Goal: Contribute content: Add original content to the website for others to see

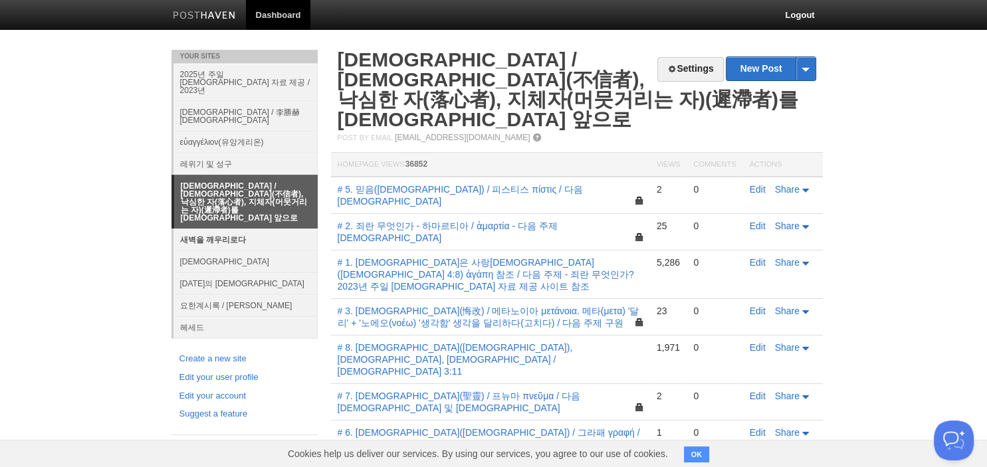
click at [238, 229] on link "새벽을 깨우리로다" at bounding box center [246, 240] width 144 height 22
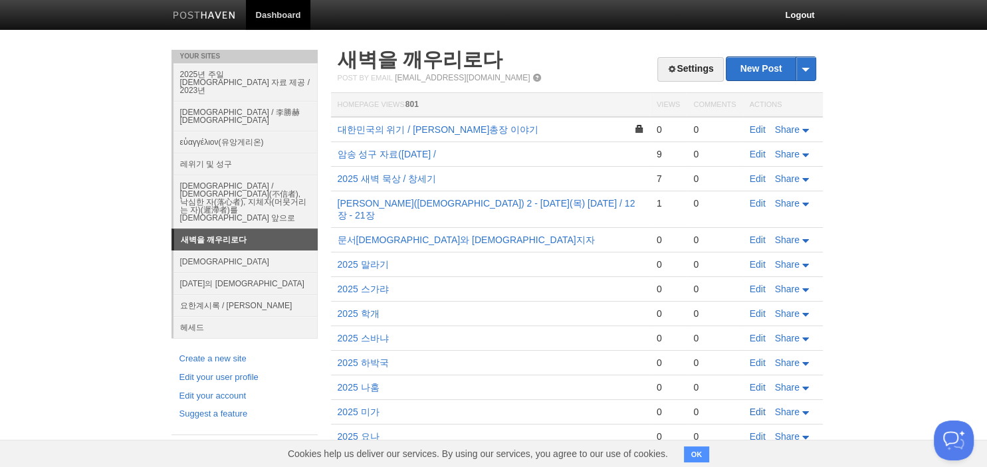
click at [758, 407] on link "Edit" at bounding box center [758, 412] width 16 height 11
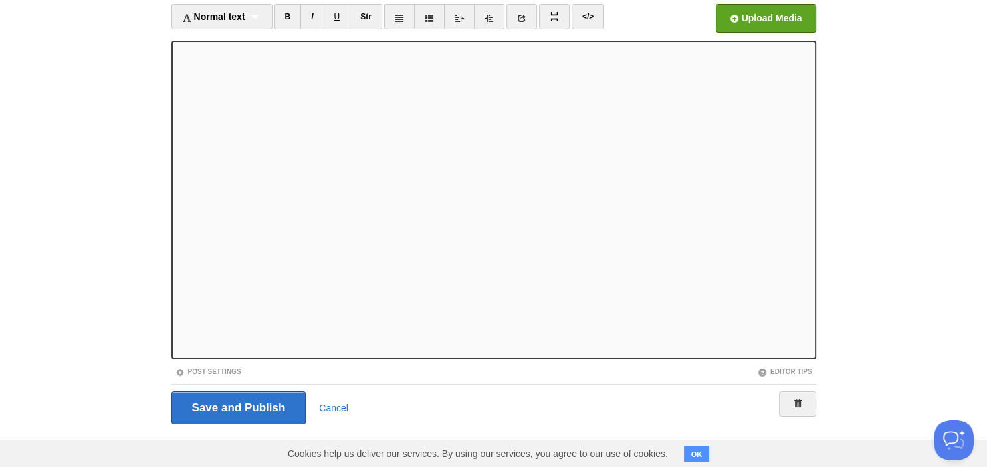
scroll to position [91, 0]
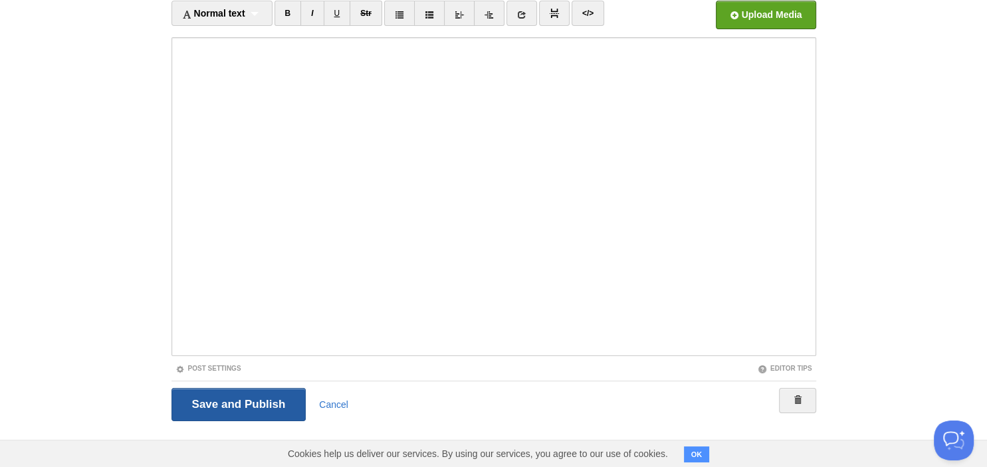
click at [234, 400] on input "Save and Publish" at bounding box center [239, 404] width 135 height 33
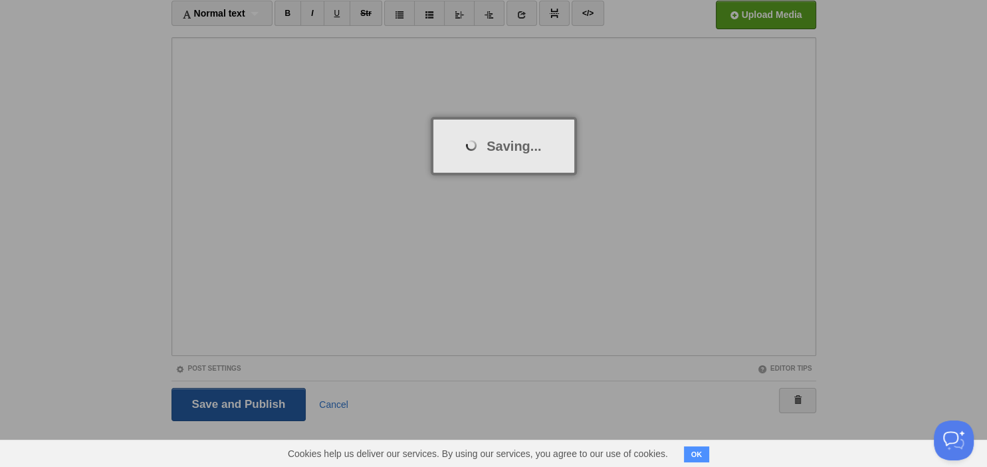
scroll to position [50, 0]
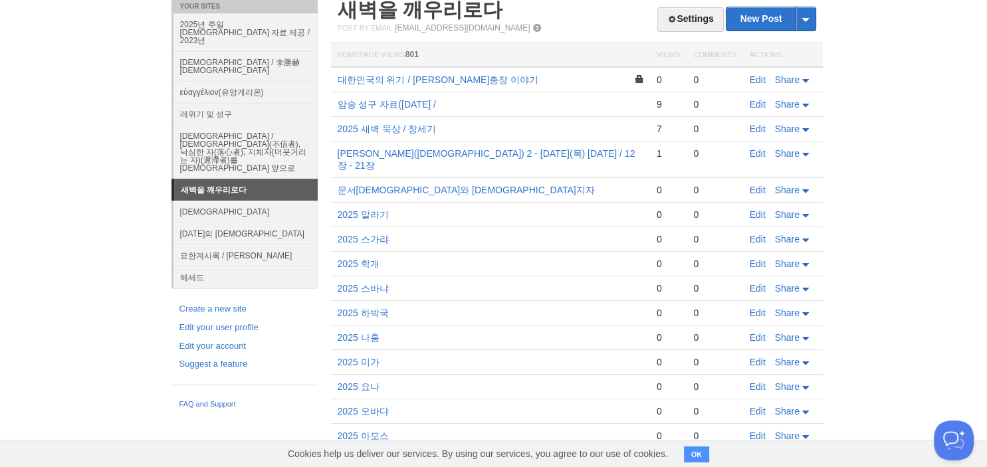
click at [104, 61] on body "Dashboard Logout Post saved × Your Sites 2025년 주일 [DEMOGRAPHIC_DATA] 자료 제공 / 20…" at bounding box center [493, 285] width 987 height 670
click at [106, 65] on body "Dashboard Logout Post saved × Your Sites 2025년 주일 [DEMOGRAPHIC_DATA] 자료 제공 / 20…" at bounding box center [493, 285] width 987 height 670
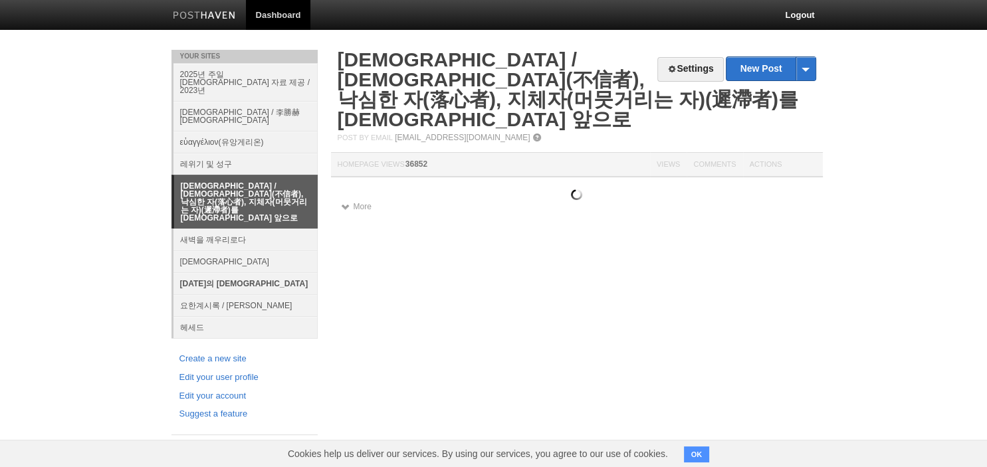
click at [215, 273] on link "[DATE]의 [DEMOGRAPHIC_DATA]" at bounding box center [246, 284] width 144 height 22
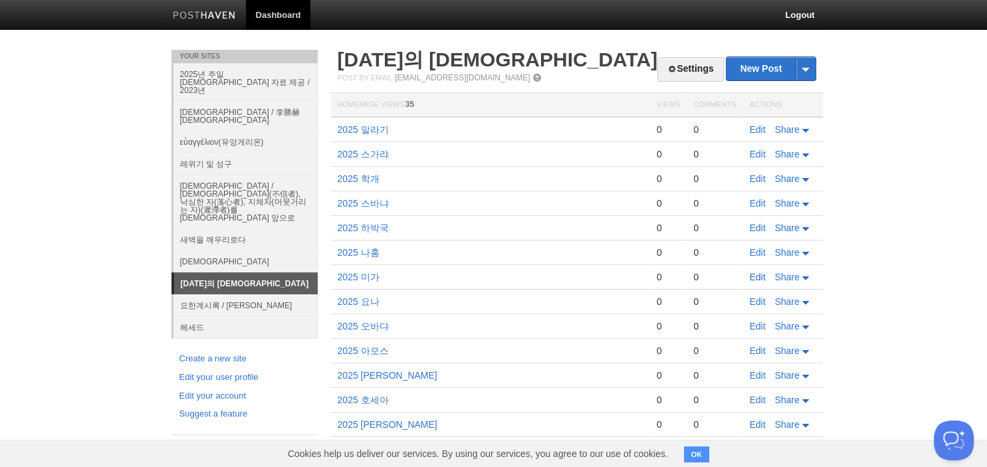
click at [763, 274] on link "Edit" at bounding box center [758, 277] width 16 height 11
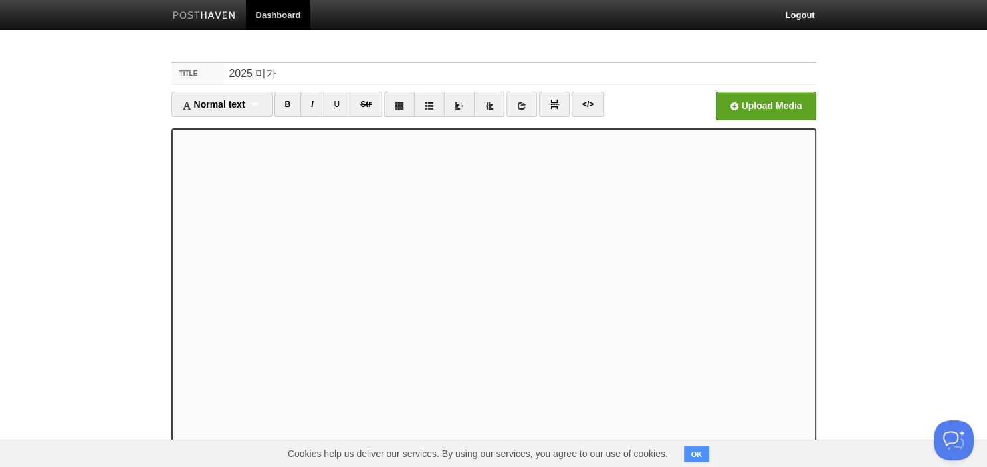
scroll to position [91, 0]
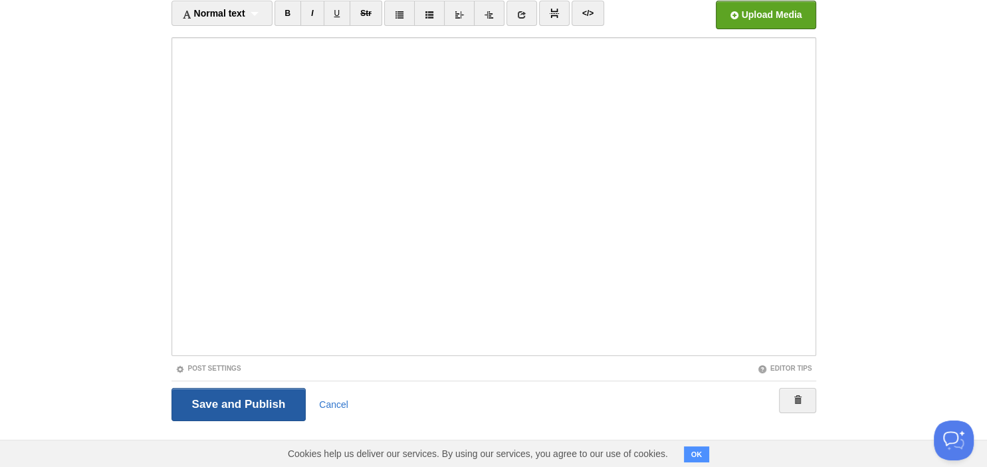
click at [267, 404] on input "Save and Publish" at bounding box center [239, 404] width 135 height 33
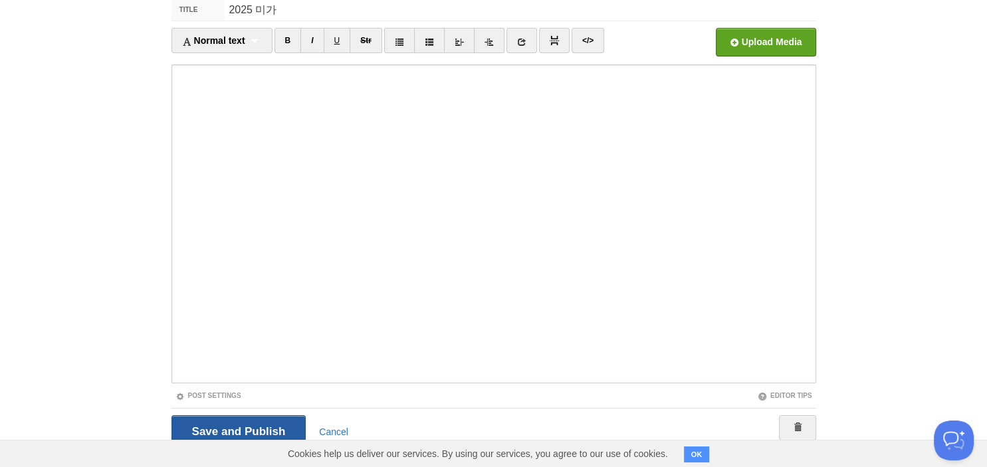
scroll to position [50, 0]
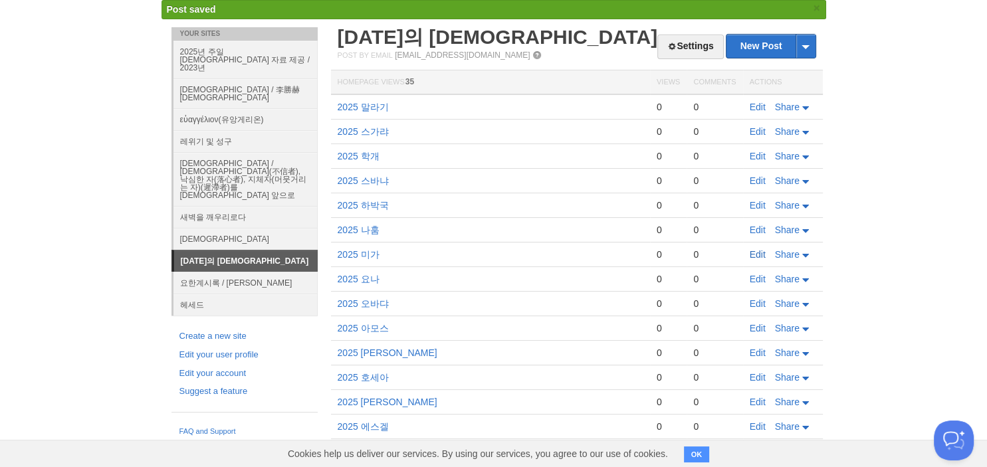
click at [759, 253] on link "Edit" at bounding box center [758, 254] width 16 height 11
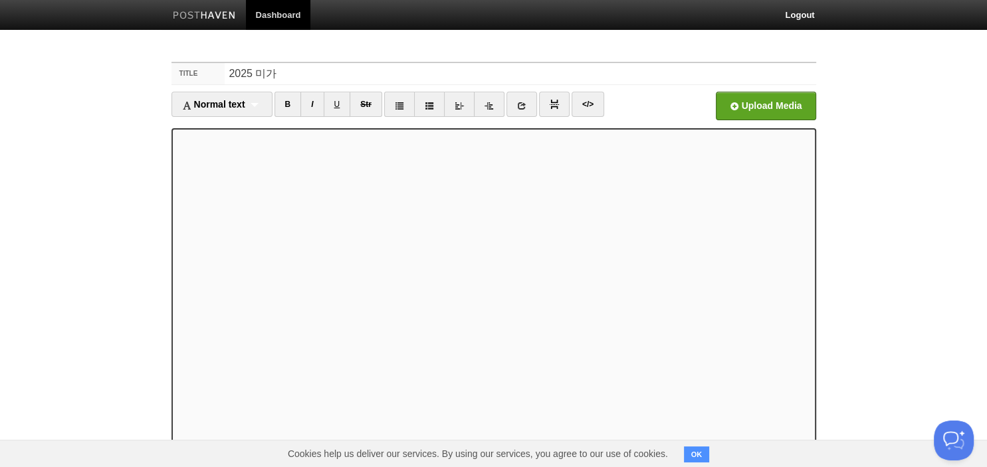
scroll to position [91, 0]
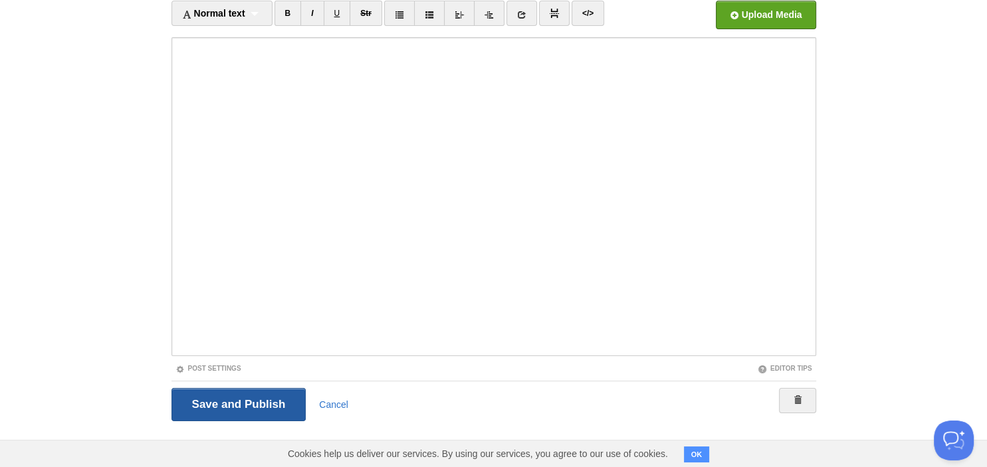
click at [248, 402] on input "Save and Publish" at bounding box center [239, 404] width 135 height 33
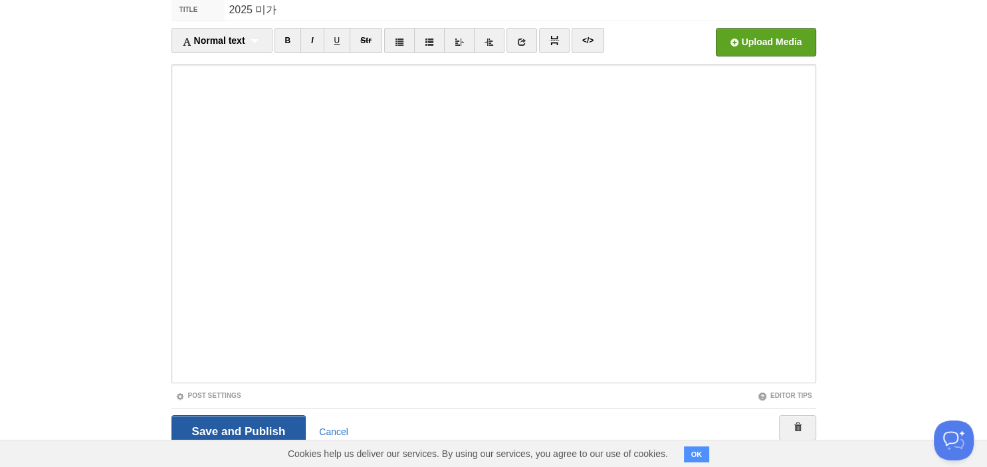
scroll to position [50, 0]
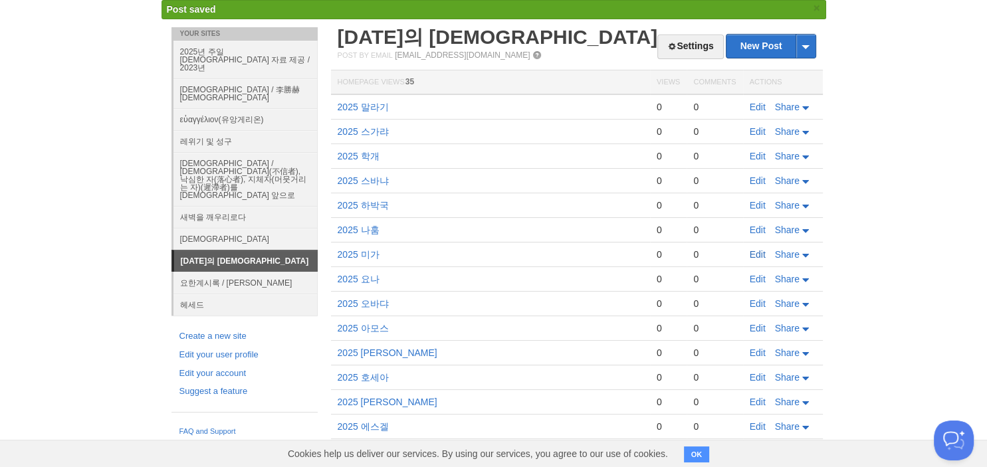
click at [756, 253] on link "Edit" at bounding box center [758, 254] width 16 height 11
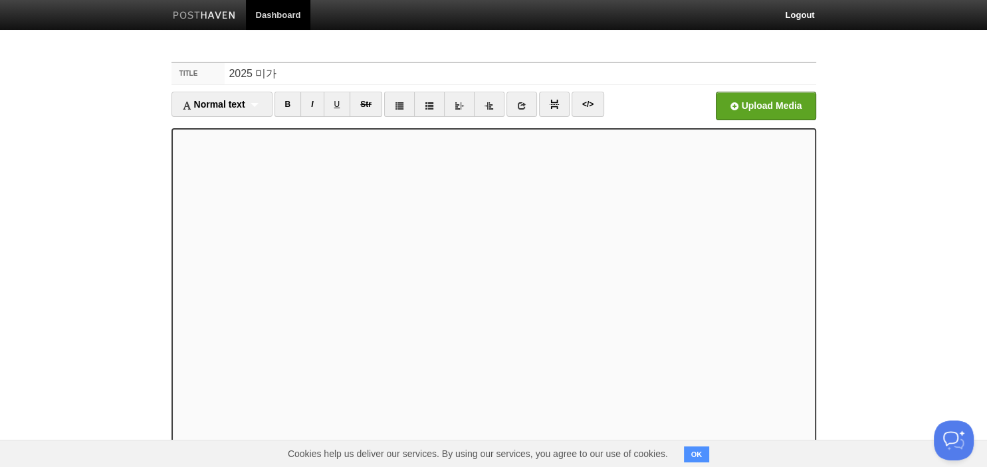
click at [326, 132] on iframe at bounding box center [494, 287] width 645 height 319
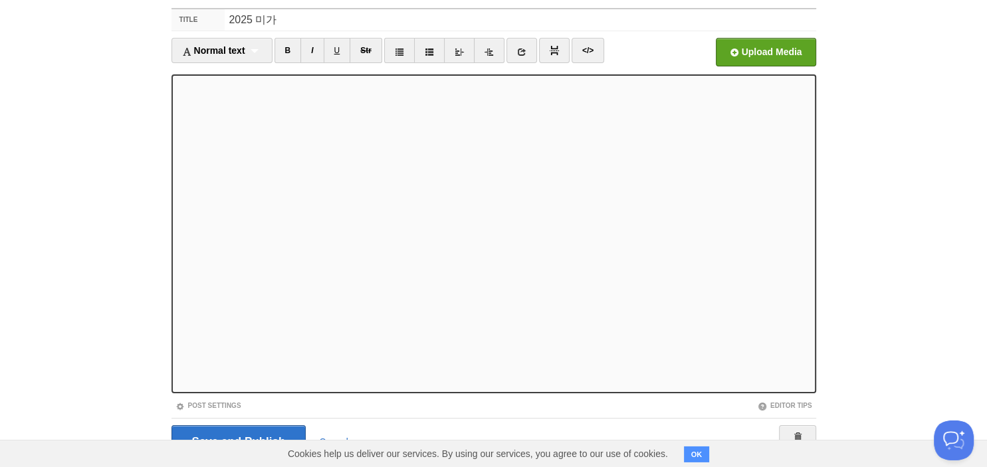
scroll to position [91, 0]
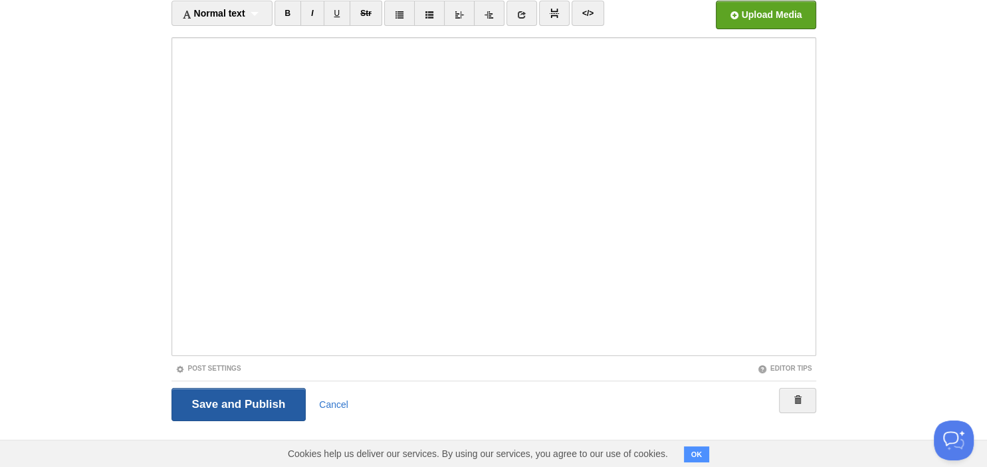
click at [229, 406] on input "Save and Publish" at bounding box center [239, 404] width 135 height 33
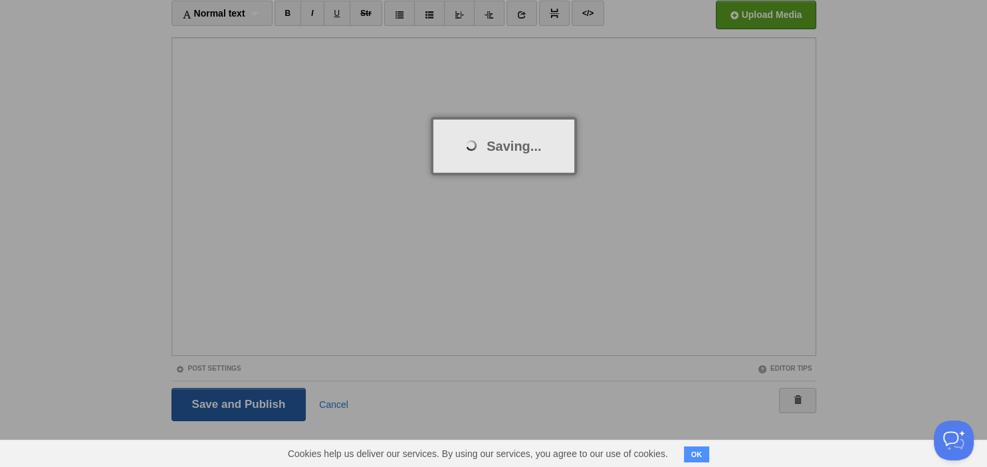
scroll to position [50, 0]
